Goal: Answer question/provide support: Share knowledge or assist other users

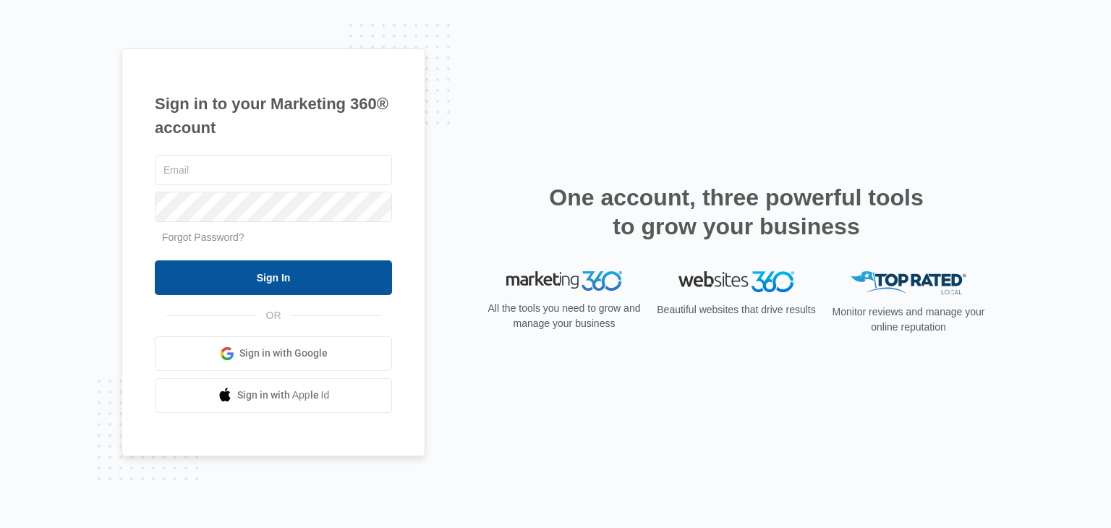
type input "[EMAIL_ADDRESS][DOMAIN_NAME]"
click at [264, 277] on input "Sign In" at bounding box center [273, 277] width 237 height 35
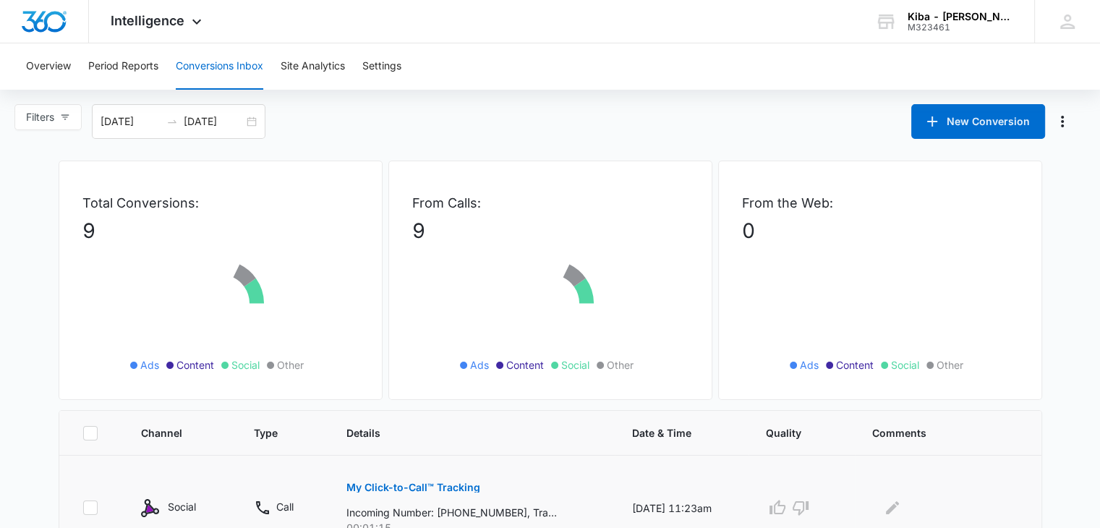
scroll to position [289, 0]
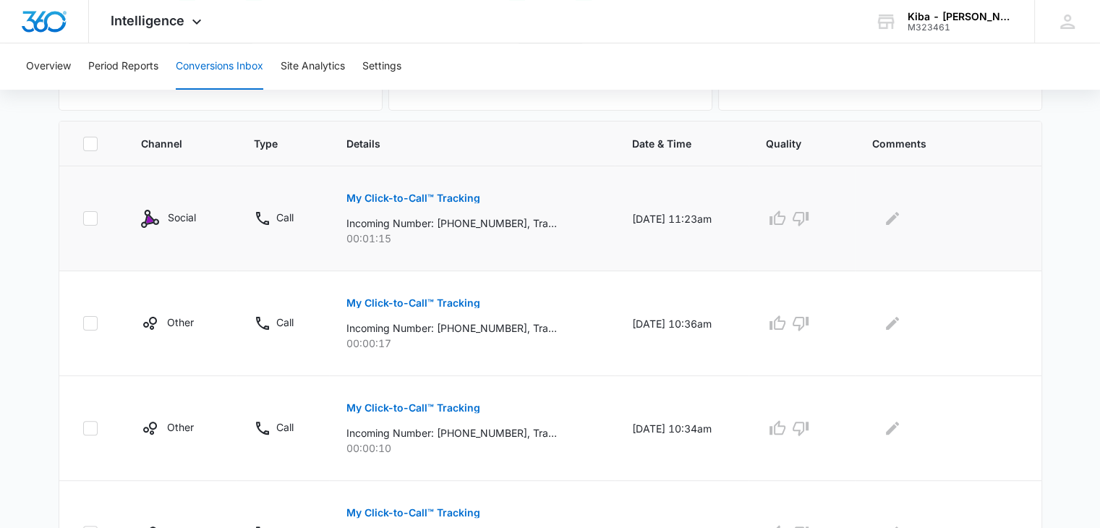
click at [379, 200] on p "My Click-to-Call™ Tracking" at bounding box center [414, 198] width 134 height 10
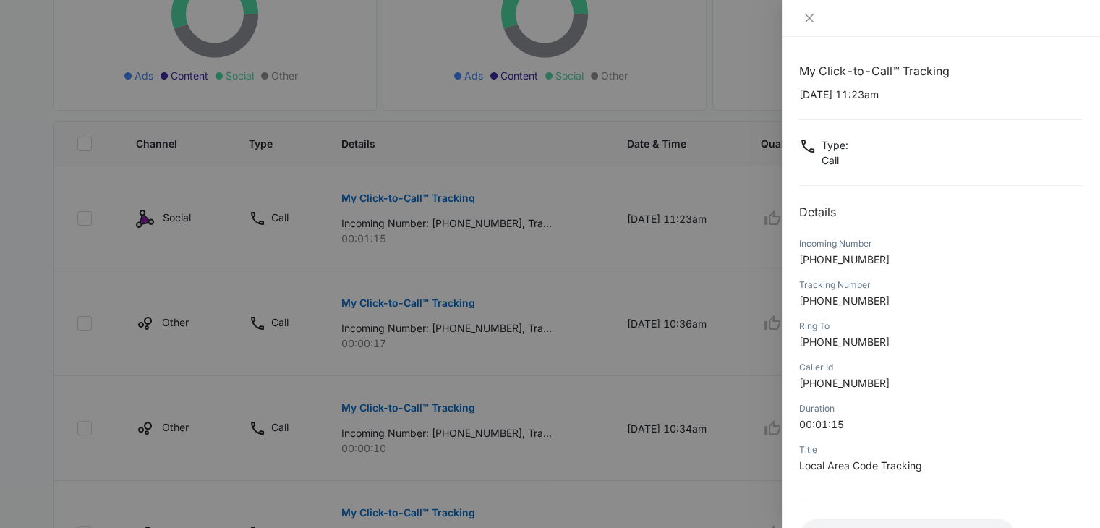
scroll to position [114, 0]
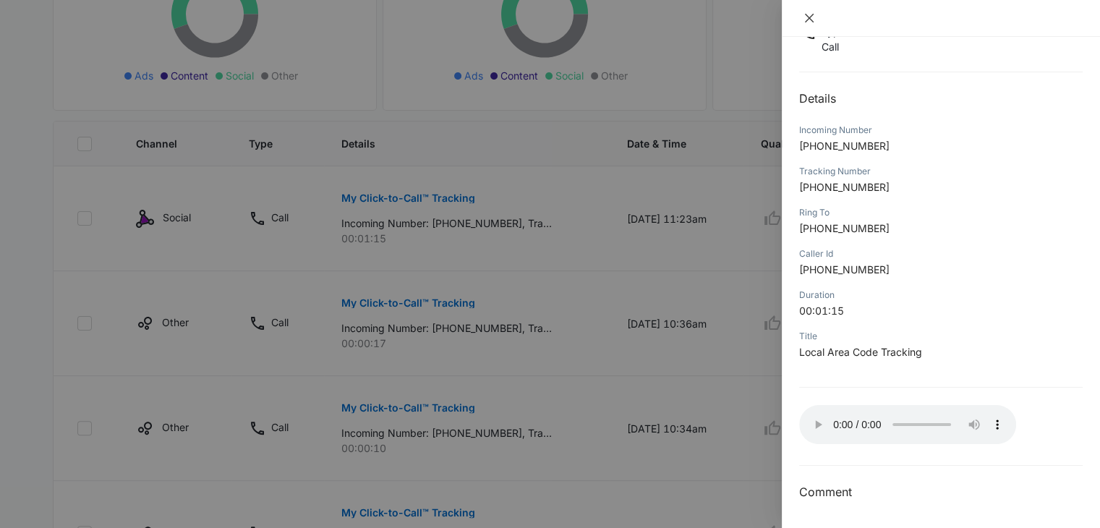
click at [815, 19] on icon "close" at bounding box center [810, 18] width 12 height 12
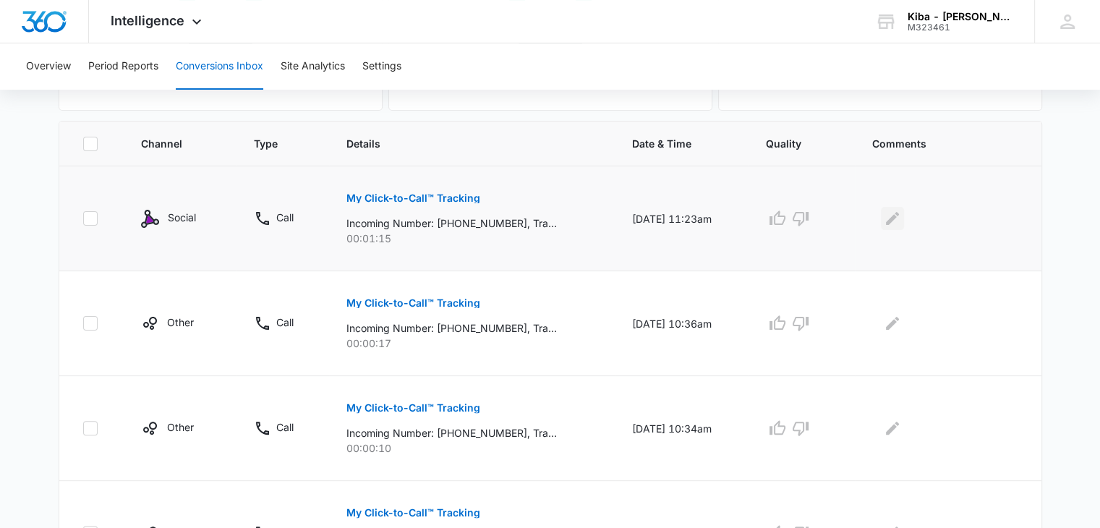
click at [892, 218] on icon "Edit Comments" at bounding box center [892, 218] width 17 height 17
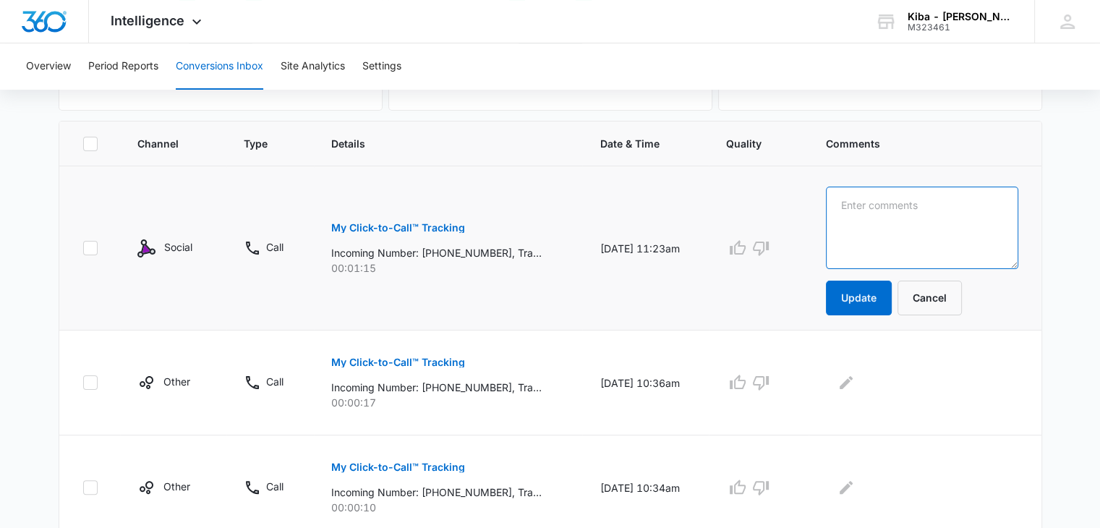
click at [892, 218] on textarea at bounding box center [922, 228] width 192 height 82
type textarea "looking for waypoint cabinets"
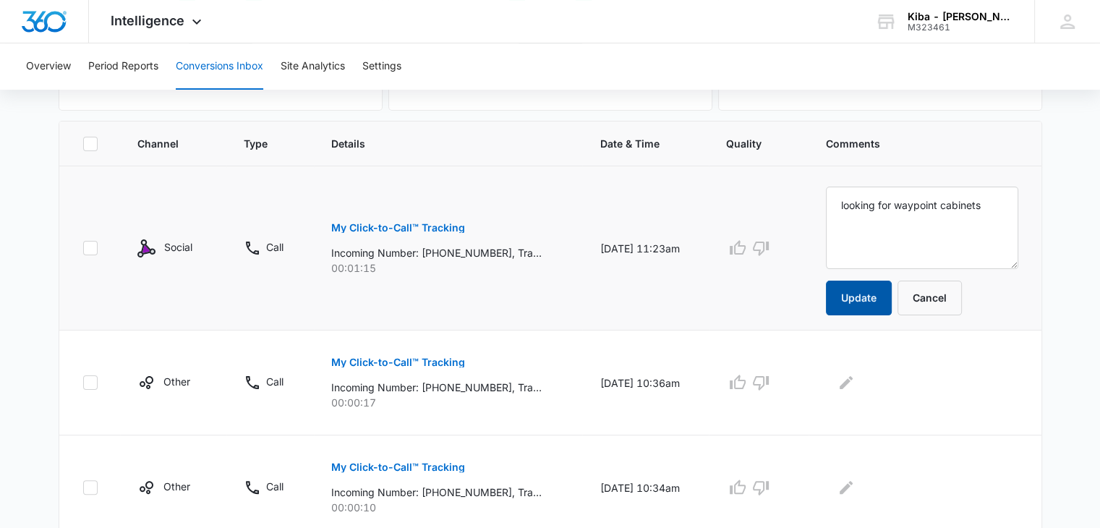
click at [888, 293] on button "Update" at bounding box center [859, 298] width 66 height 35
click at [747, 248] on icon "button" at bounding box center [737, 247] width 17 height 17
